Goal: Feedback & Contribution: Leave review/rating

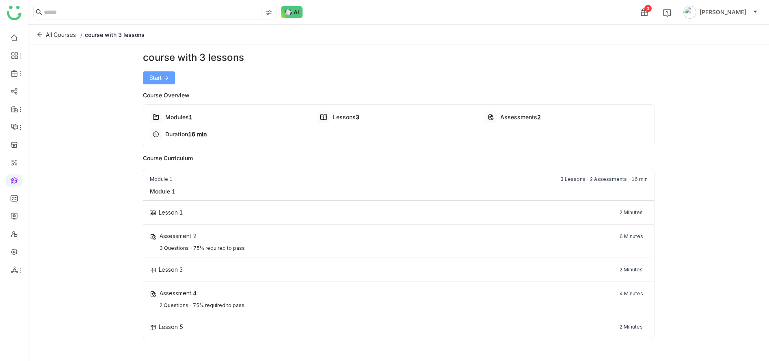
click at [156, 79] on span "Start ->" at bounding box center [158, 78] width 19 height 9
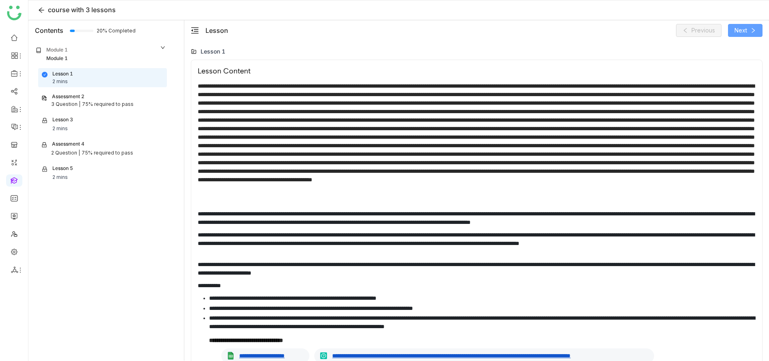
click at [752, 28] on icon at bounding box center [754, 31] width 6 height 6
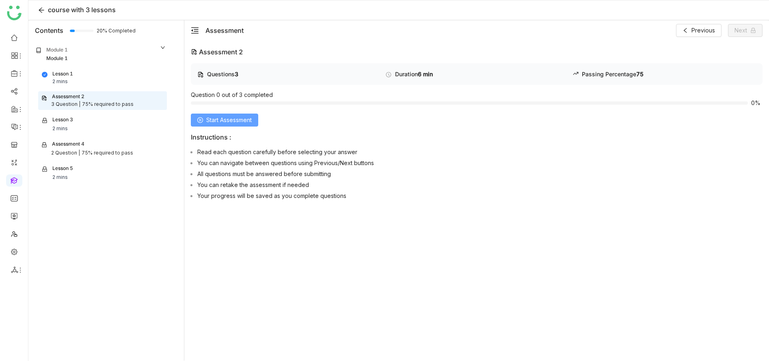
click at [240, 120] on span "Start Assessment" at bounding box center [228, 120] width 45 height 9
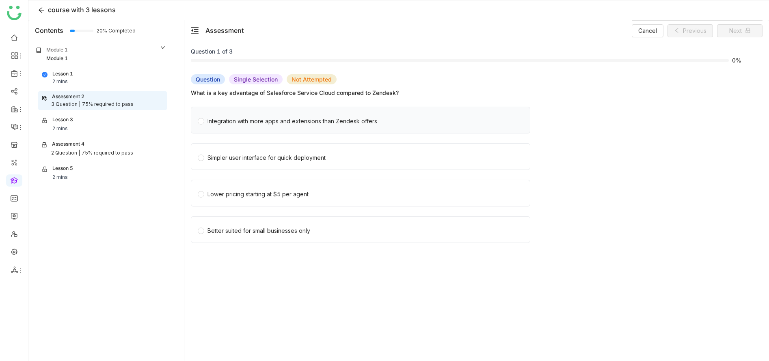
click at [266, 123] on div "Integration with more apps and extensions than Zendesk offers" at bounding box center [293, 121] width 170 height 9
click at [335, 221] on label "Better suited for small businesses only" at bounding box center [362, 230] width 329 height 26
click at [737, 32] on span "Next" at bounding box center [735, 30] width 13 height 9
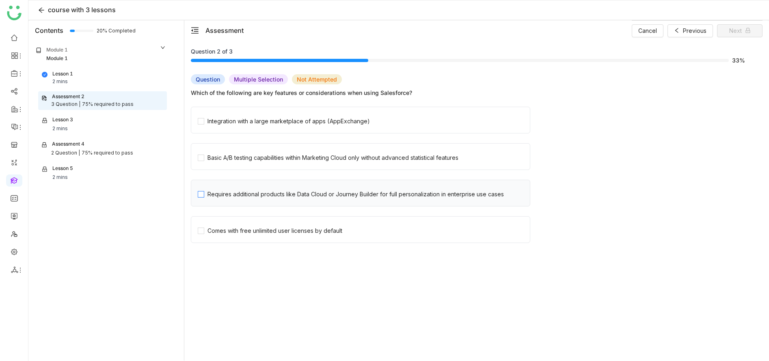
click at [266, 188] on span "Requires additional products like Data Cloud or Journey Builder for full person…" at bounding box center [355, 193] width 303 height 11
click at [733, 36] on button "Next" at bounding box center [739, 30] width 45 height 13
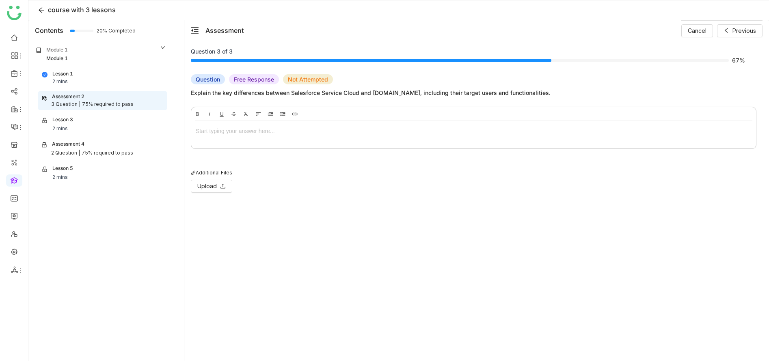
click at [249, 151] on div "Bold Italic Underline Strikethrough Clear Formatting Align Align Left Align Cen…" at bounding box center [474, 160] width 566 height 106
click at [249, 125] on div at bounding box center [473, 133] width 565 height 24
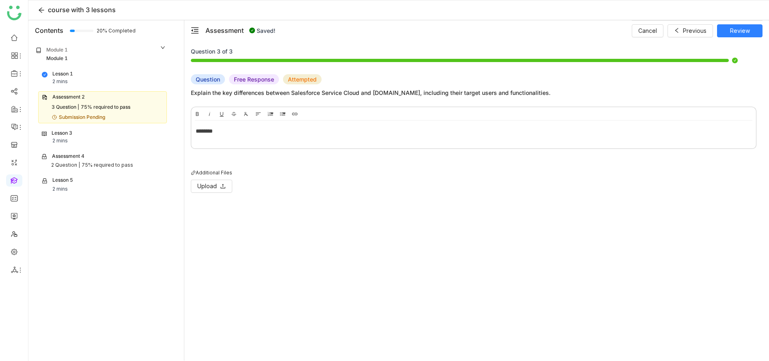
click at [100, 137] on div "Lesson 3 2 mins" at bounding box center [102, 137] width 121 height 15
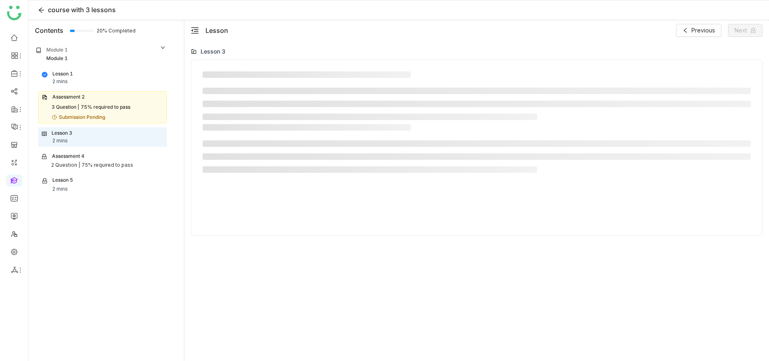
click at [105, 111] on div "75% required to pass" at bounding box center [106, 108] width 50 height 8
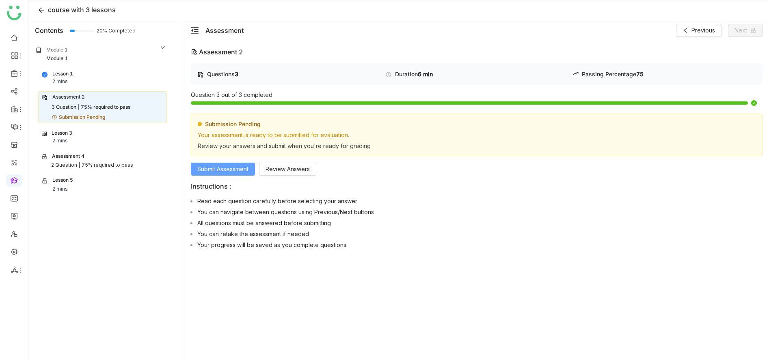
click at [213, 171] on span "Submit Assessment" at bounding box center [222, 169] width 51 height 9
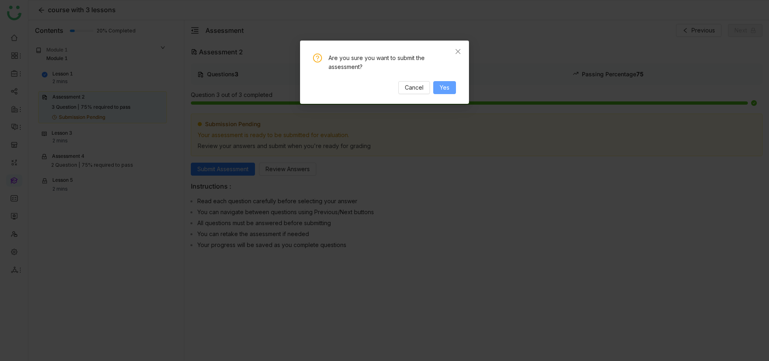
click at [441, 86] on span "Yes" at bounding box center [445, 87] width 10 height 9
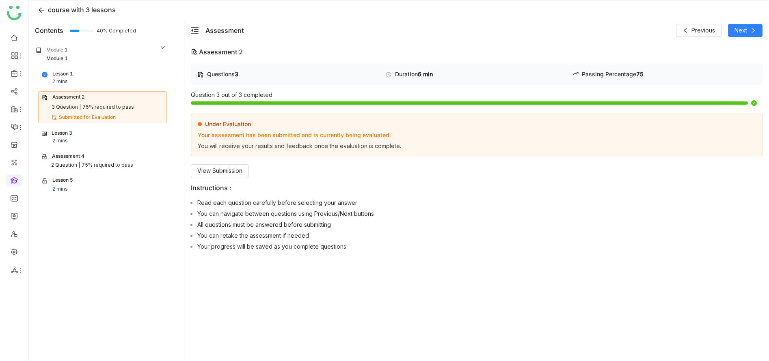
click at [65, 137] on div "2 mins" at bounding box center [59, 141] width 15 height 8
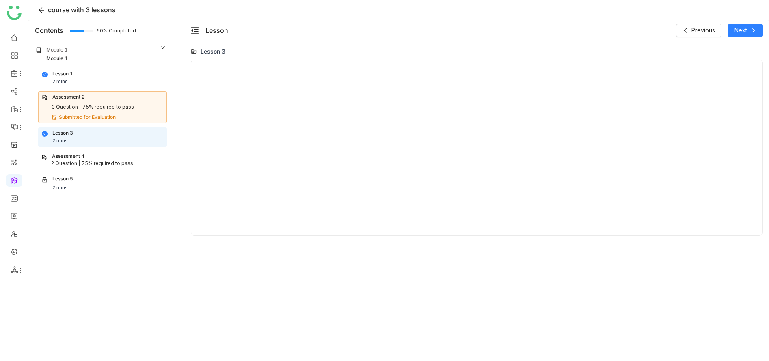
click at [83, 156] on div "Assessment 4" at bounding box center [68, 157] width 32 height 8
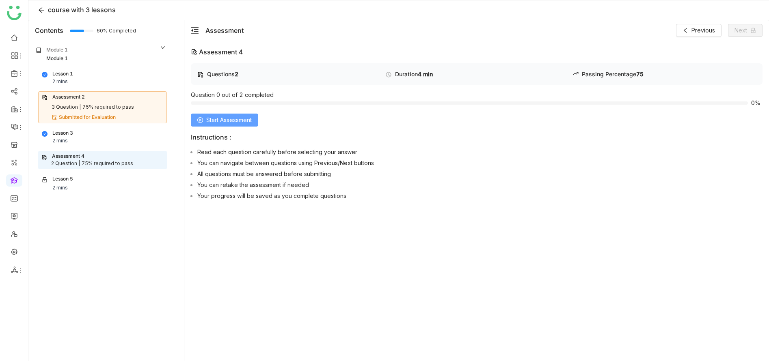
click at [243, 118] on span "Start Assessment" at bounding box center [228, 120] width 45 height 9
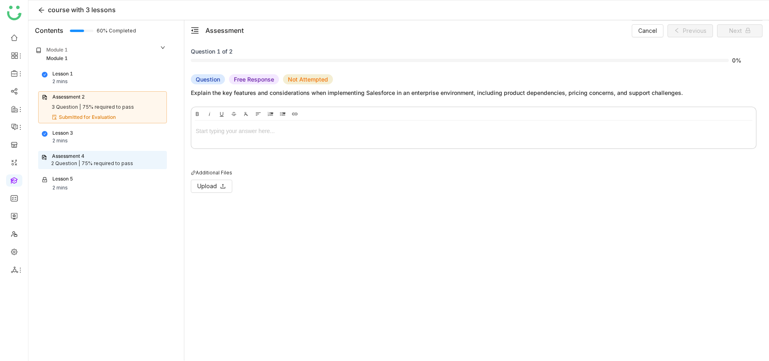
click at [303, 130] on div at bounding box center [474, 131] width 556 height 9
click at [727, 26] on button "Next" at bounding box center [739, 30] width 45 height 13
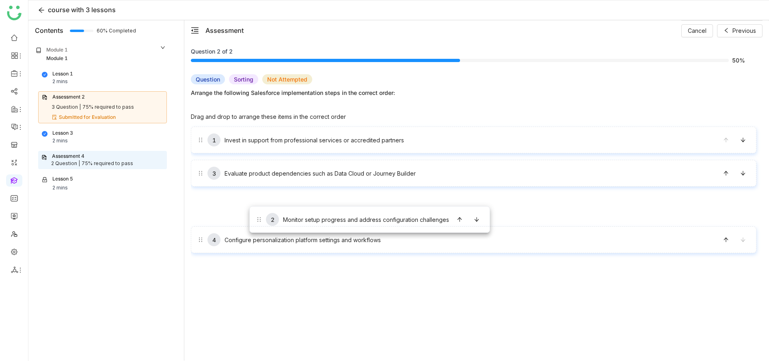
drag, startPoint x: 248, startPoint y: 179, endPoint x: 249, endPoint y: 206, distance: 27.7
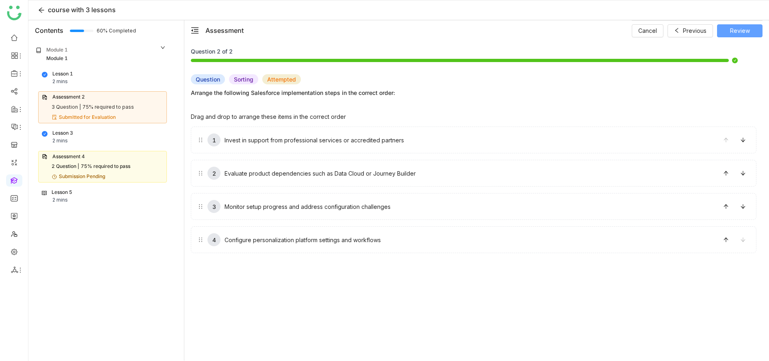
click at [757, 33] on button "Review" at bounding box center [739, 30] width 45 height 13
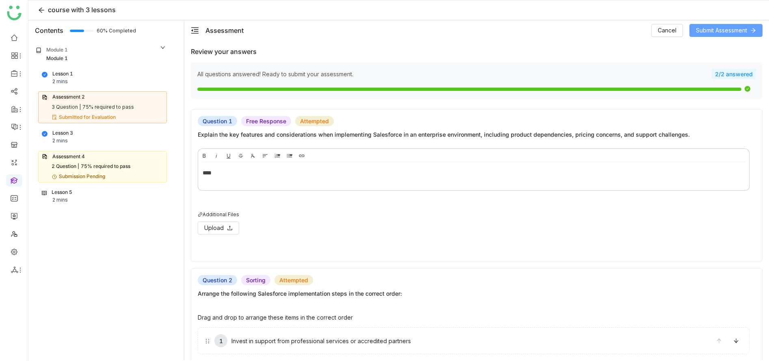
click at [738, 32] on span "Submit Assessment" at bounding box center [721, 30] width 51 height 9
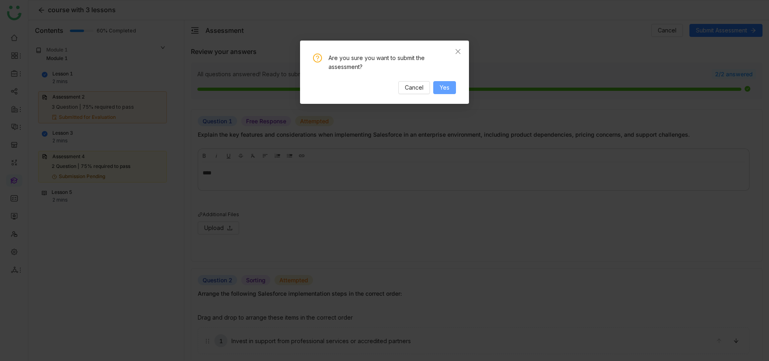
click at [450, 89] on button "Yes" at bounding box center [444, 87] width 23 height 13
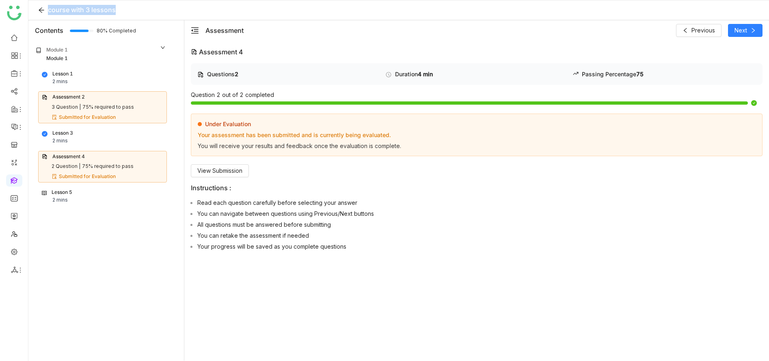
drag, startPoint x: 122, startPoint y: 10, endPoint x: 49, endPoint y: 10, distance: 73.5
click at [49, 10] on div "course with 3 lessons" at bounding box center [398, 10] width 741 height 20
copy span "course with 3 lessons"
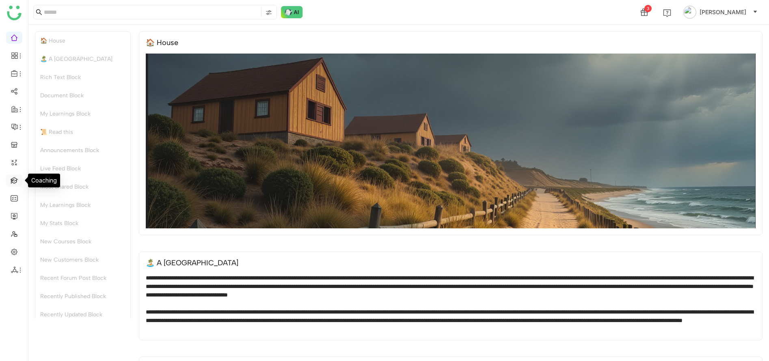
click at [15, 181] on link at bounding box center [14, 180] width 7 height 7
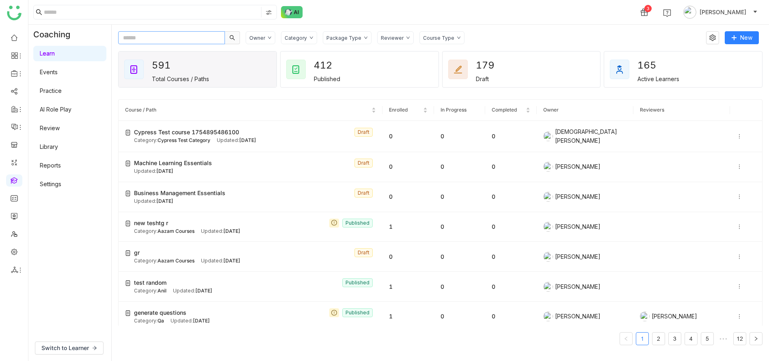
click at [168, 39] on input "text" at bounding box center [171, 37] width 107 height 13
paste input "**********"
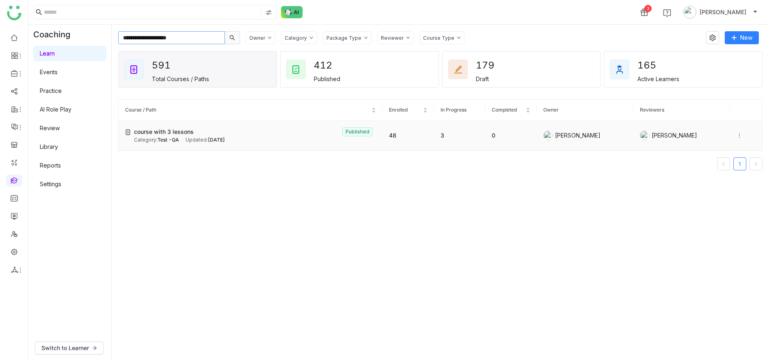
type input "**********"
click at [225, 138] on span "Aug 08, 2025" at bounding box center [216, 140] width 17 height 6
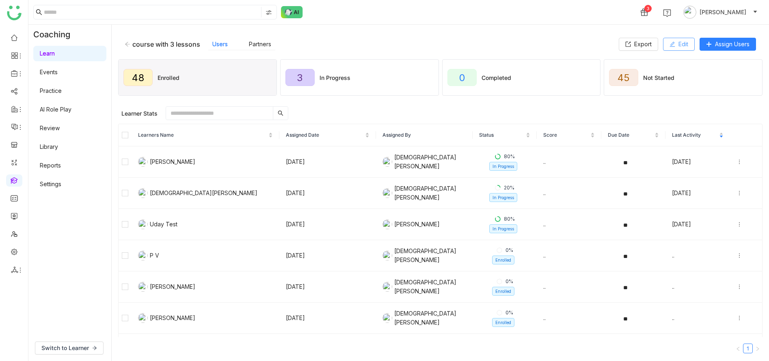
click at [675, 44] on button "Edit" at bounding box center [679, 44] width 32 height 13
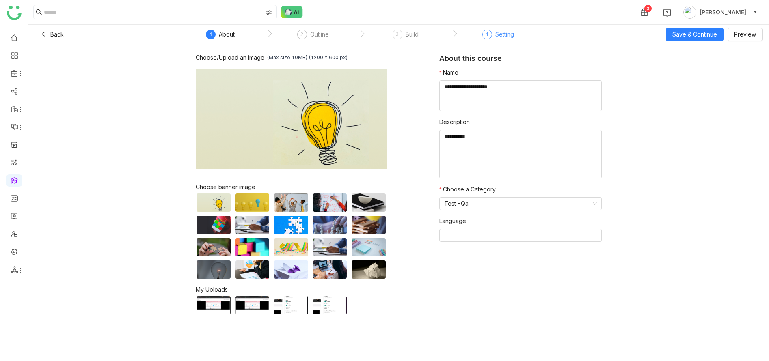
click at [498, 41] on div "4 Setting" at bounding box center [498, 37] width 32 height 15
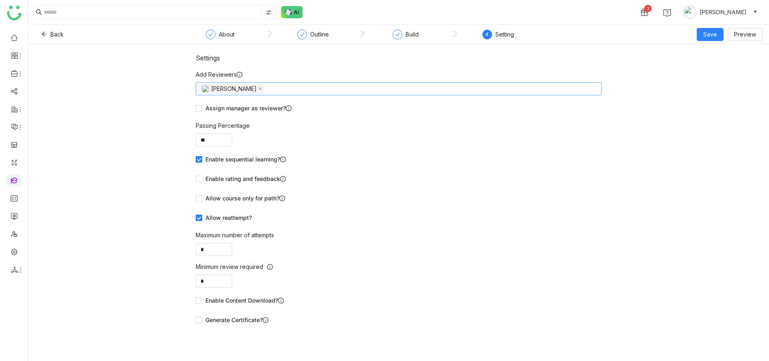
click at [268, 89] on nz-select-top-control "Uday Bhanu" at bounding box center [399, 88] width 406 height 13
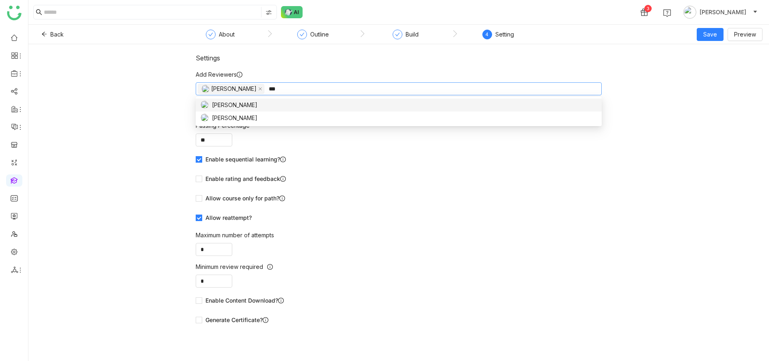
type input "***"
click at [257, 108] on div "[PERSON_NAME]" at bounding box center [399, 105] width 396 height 9
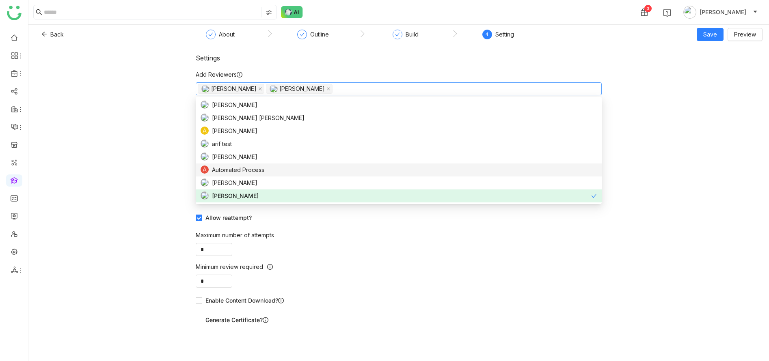
click at [676, 139] on div "Settings Add Reviewers Uday Bhanu Azam Hussain Assign manager as reviewer? Pass…" at bounding box center [398, 202] width 741 height 317
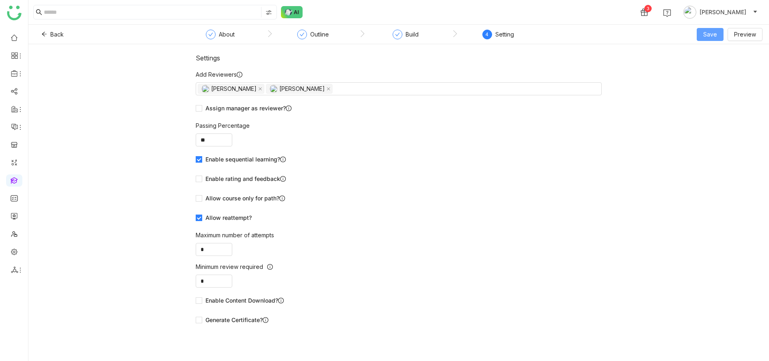
click at [703, 30] on button "Save" at bounding box center [710, 34] width 27 height 13
click at [720, 65] on span "Save & Publish" at bounding box center [723, 66] width 40 height 9
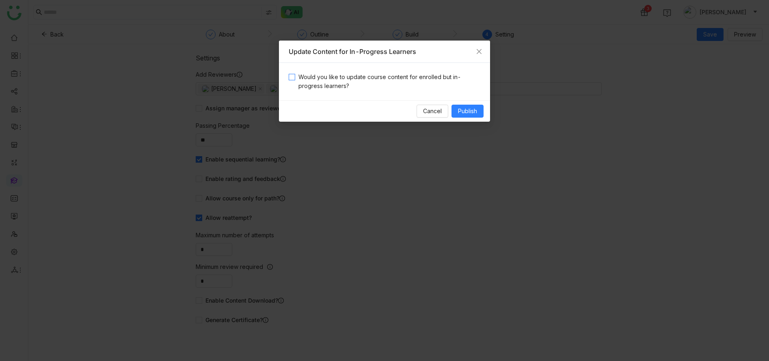
click at [402, 79] on span "Would you like to update course content for enrolled but in-progress learners?" at bounding box center [387, 82] width 185 height 18
click at [477, 115] on button "Publish" at bounding box center [468, 111] width 32 height 13
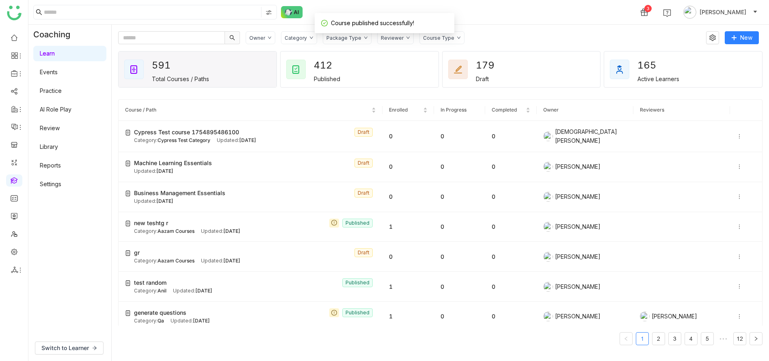
click at [60, 129] on link "Review" at bounding box center [50, 128] width 20 height 7
click at [52, 125] on link "Review" at bounding box center [50, 128] width 20 height 7
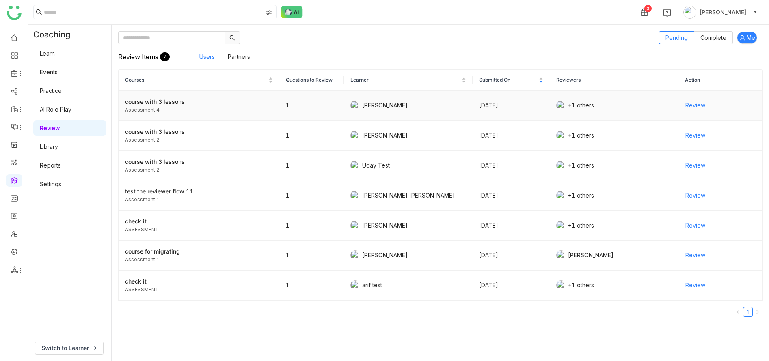
click at [687, 104] on span "Review" at bounding box center [696, 105] width 20 height 9
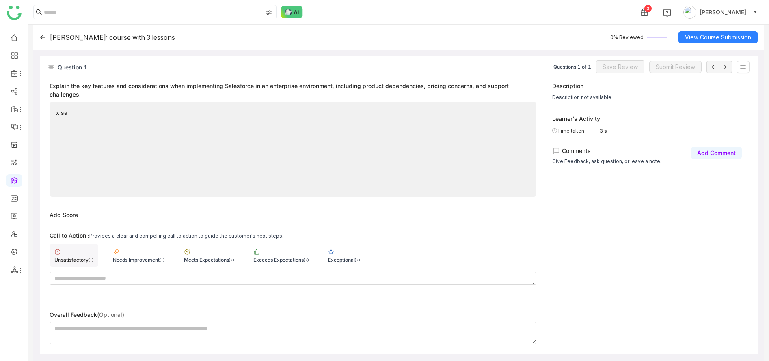
click at [67, 265] on div "Unsatisfactory" at bounding box center [74, 255] width 49 height 23
click at [621, 71] on button "Save Review" at bounding box center [620, 67] width 48 height 13
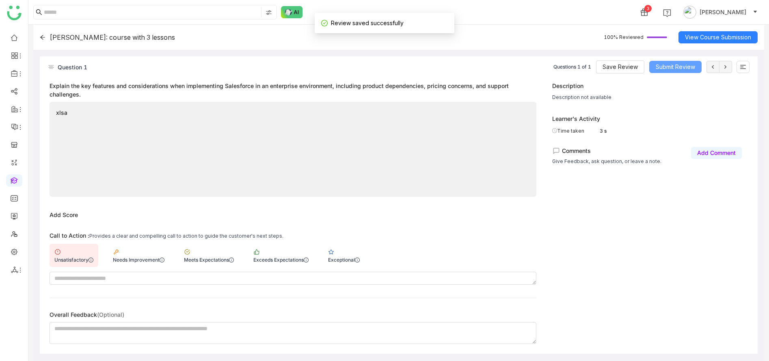
click at [669, 67] on span "Submit Review" at bounding box center [675, 67] width 39 height 9
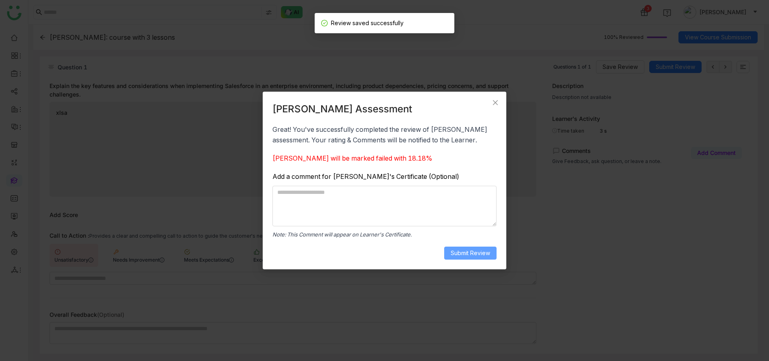
click at [483, 257] on span "Submit Review" at bounding box center [470, 253] width 39 height 9
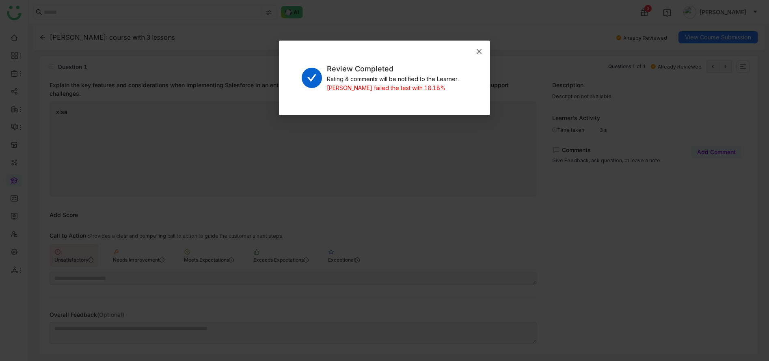
click at [478, 50] on icon "Close" at bounding box center [479, 51] width 6 height 6
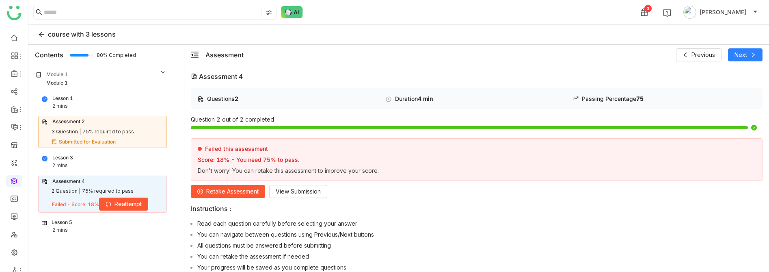
click at [234, 190] on span "Retake Assessment" at bounding box center [232, 191] width 52 height 9
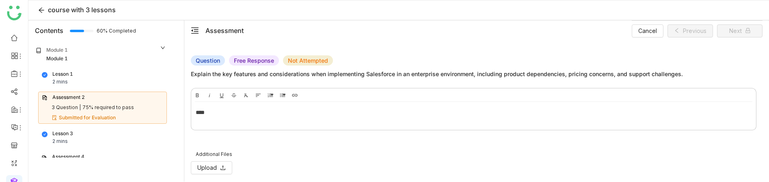
scroll to position [19, 0]
drag, startPoint x: 214, startPoint y: 115, endPoint x: 157, endPoint y: 128, distance: 58.4
click at [157, 128] on div "Contents 60% Completed Module 1 Module 1 Lesson 1 2 mins Assessment 2 3 Questio…" at bounding box center [398, 100] width 741 height 161
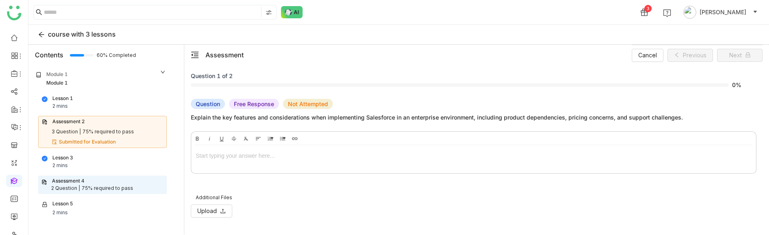
click at [308, 154] on div at bounding box center [474, 155] width 556 height 9
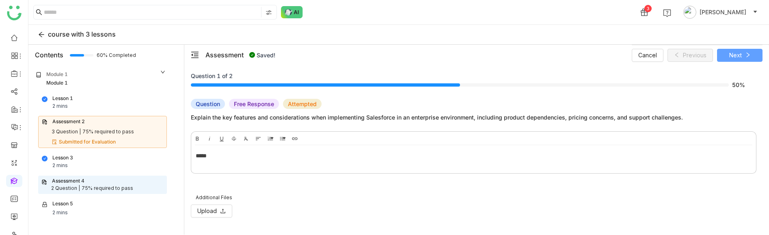
click at [746, 54] on icon at bounding box center [748, 55] width 6 height 6
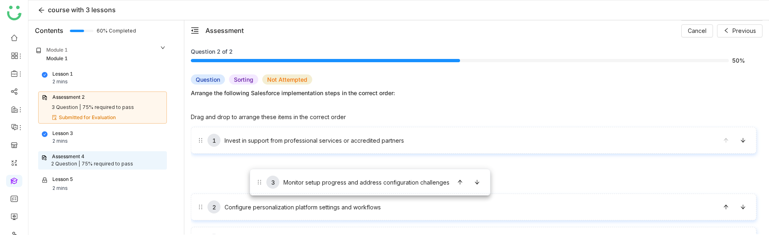
drag, startPoint x: 250, startPoint y: 205, endPoint x: 250, endPoint y: 168, distance: 36.6
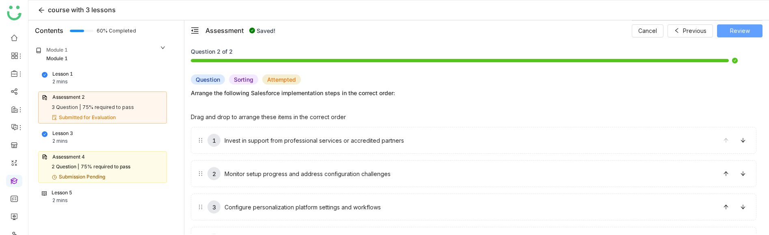
click at [731, 35] on button "Review" at bounding box center [739, 30] width 45 height 13
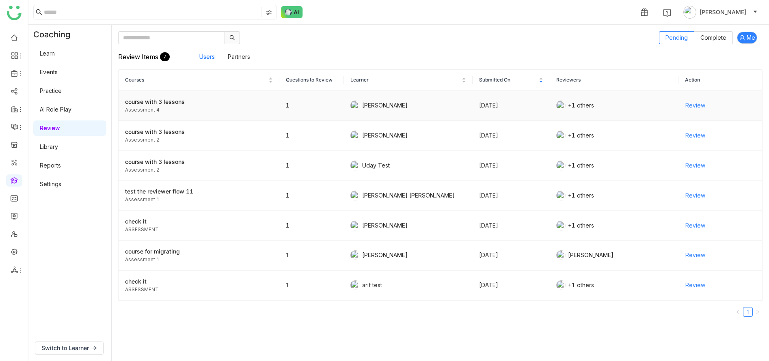
click at [698, 101] on button "Review" at bounding box center [695, 105] width 21 height 13
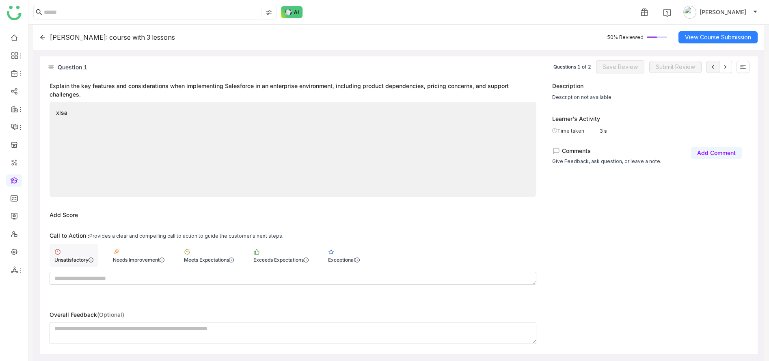
click at [69, 259] on div "Unsatisfactory" at bounding box center [73, 260] width 39 height 6
click at [612, 72] on button "Save Review" at bounding box center [620, 67] width 48 height 13
click at [662, 67] on span "Submit Review" at bounding box center [675, 67] width 39 height 9
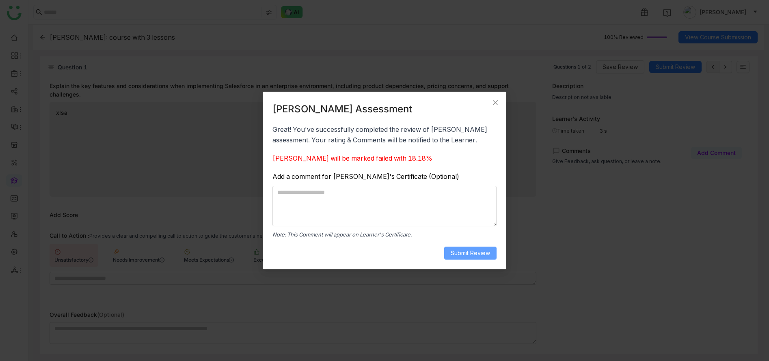
click at [477, 253] on span "Submit Review" at bounding box center [470, 253] width 39 height 9
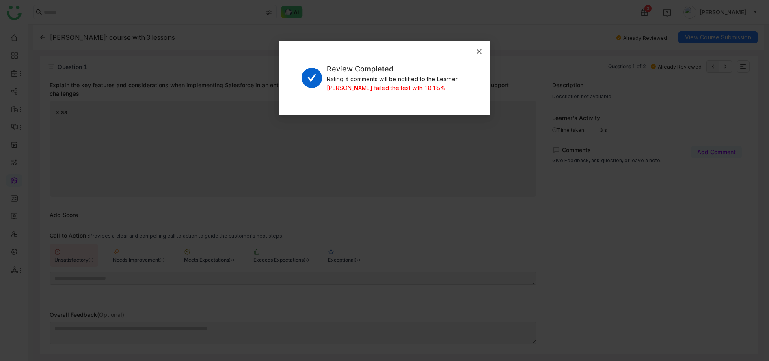
click at [482, 54] on span "Close" at bounding box center [479, 52] width 22 height 22
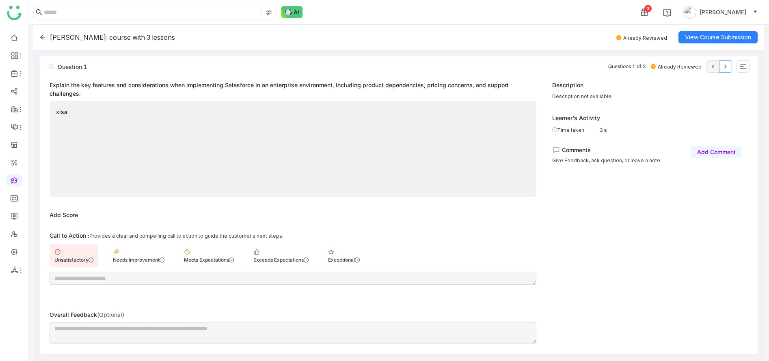
click at [730, 66] on button at bounding box center [725, 67] width 13 height 12
click at [729, 66] on button at bounding box center [725, 67] width 13 height 12
